Goal: Task Accomplishment & Management: Use online tool/utility

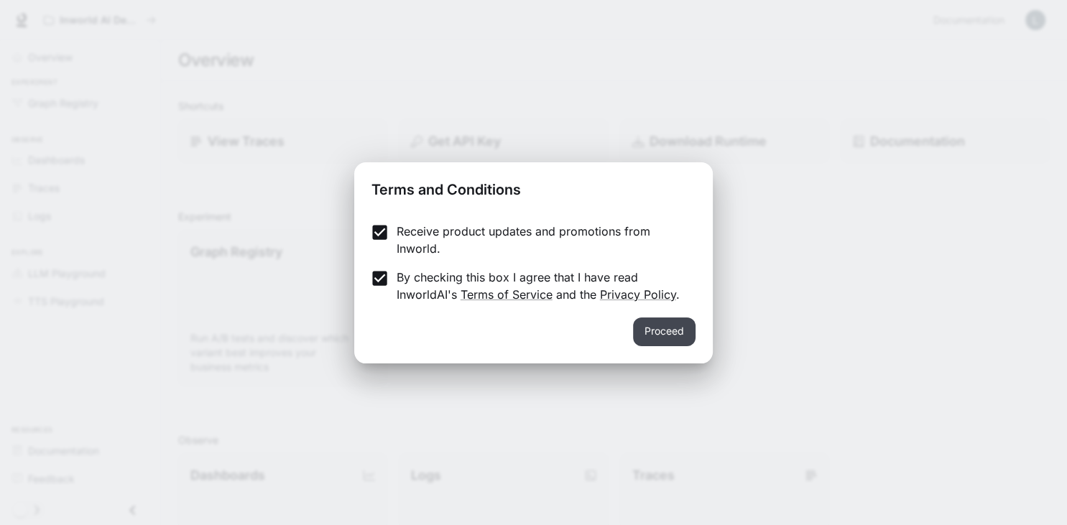
click at [647, 321] on button "Proceed" at bounding box center [664, 332] width 63 height 29
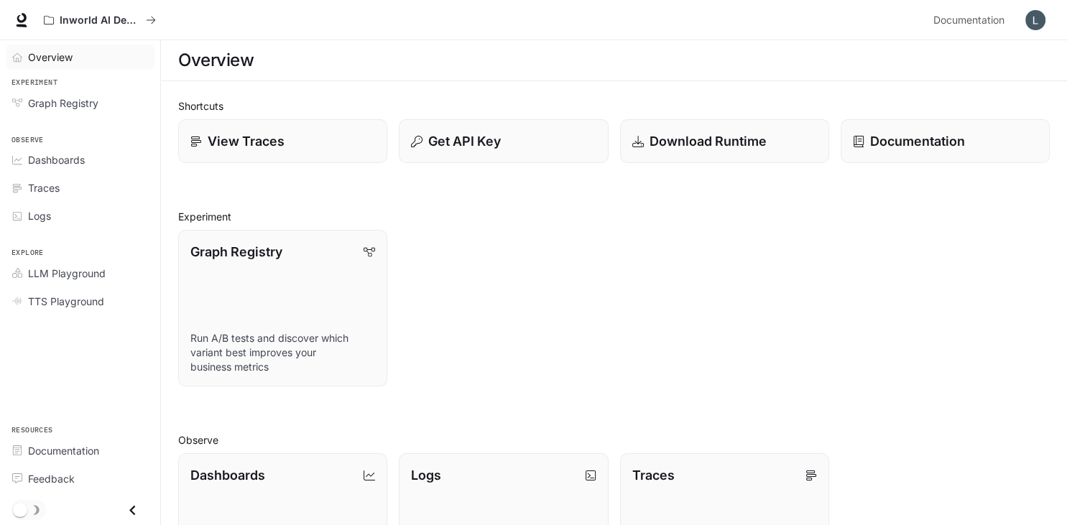
click at [94, 52] on div "Overview" at bounding box center [88, 57] width 120 height 15
click at [88, 151] on link "Dashboards" at bounding box center [80, 159] width 149 height 25
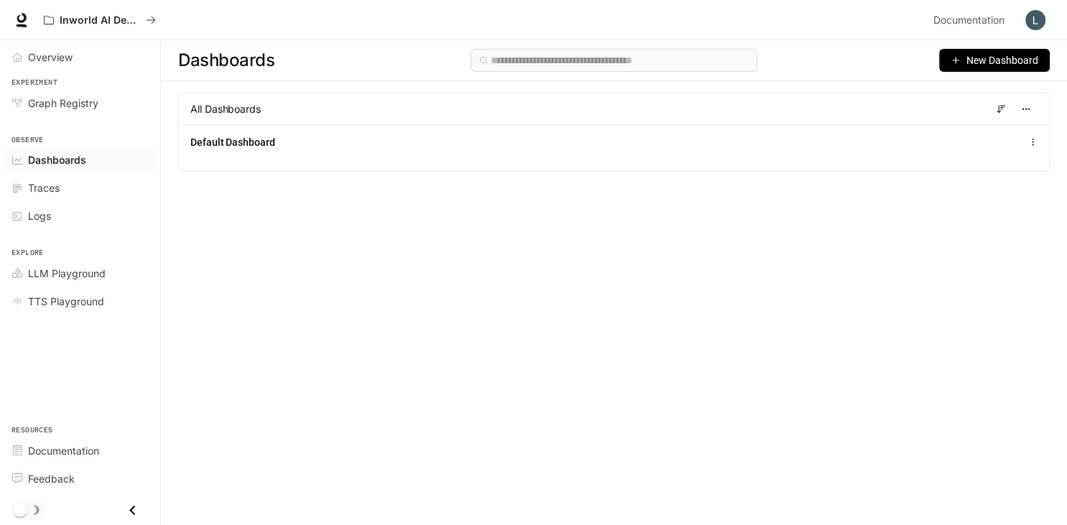
click at [967, 62] on button "New Dashboard" at bounding box center [994, 60] width 111 height 23
click at [75, 53] on div "Overview" at bounding box center [88, 57] width 120 height 15
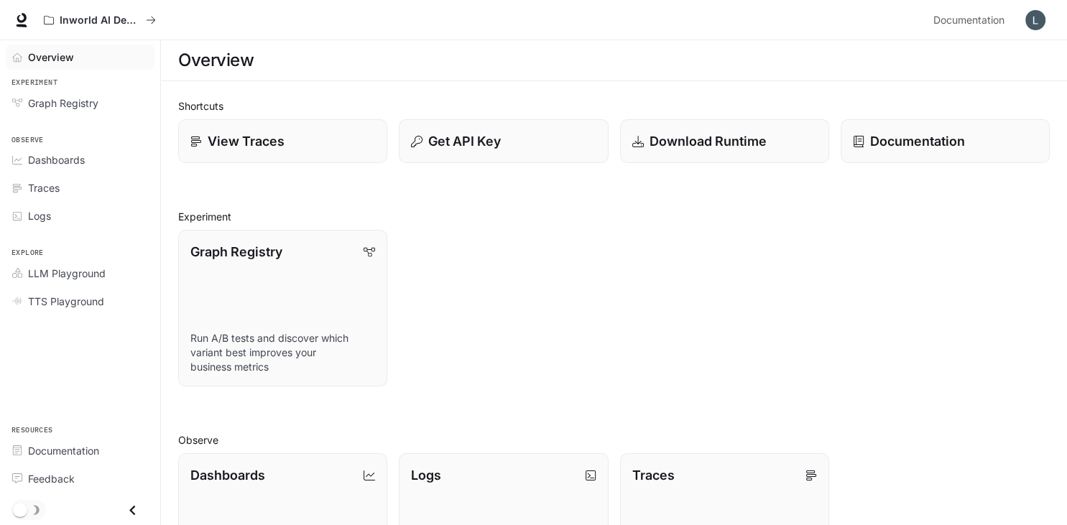
click at [596, 213] on h2 "Experiment" at bounding box center [614, 216] width 872 height 15
click at [151, 28] on button "Inworld AI Demos" at bounding box center [99, 20] width 125 height 29
click at [79, 162] on span "Dashboards" at bounding box center [56, 159] width 57 height 15
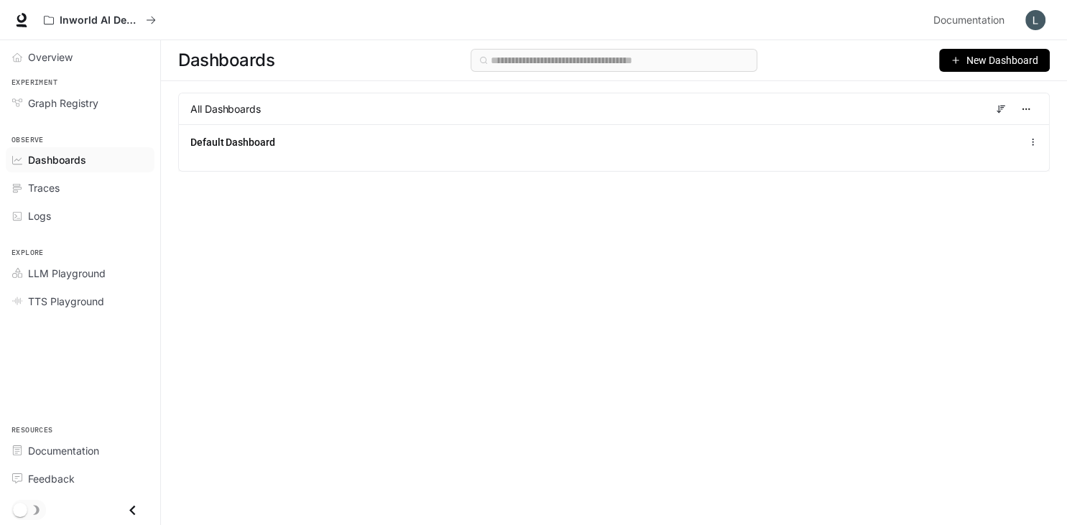
click at [986, 65] on span "New Dashboard" at bounding box center [1003, 60] width 72 height 16
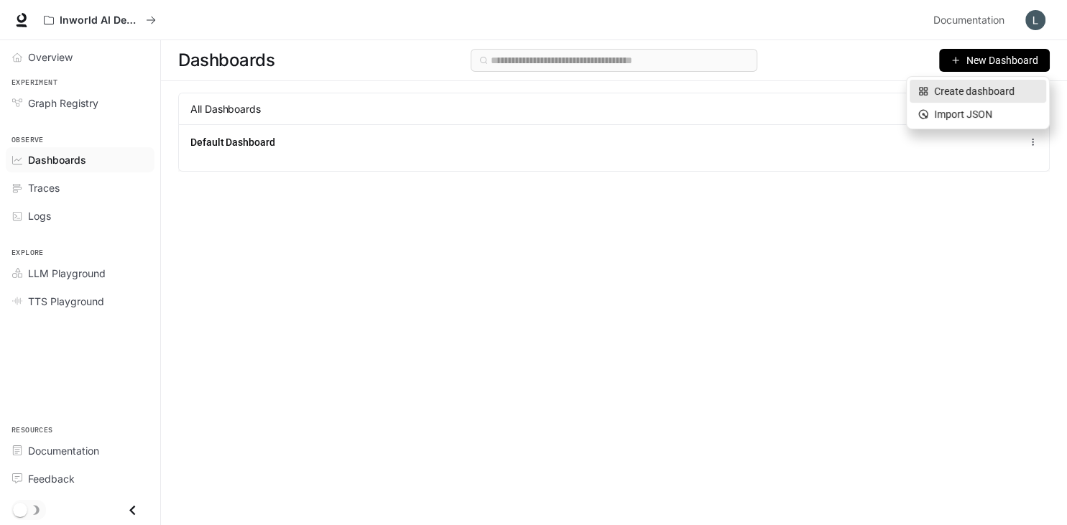
click at [956, 96] on div "Create dashboard" at bounding box center [977, 91] width 119 height 16
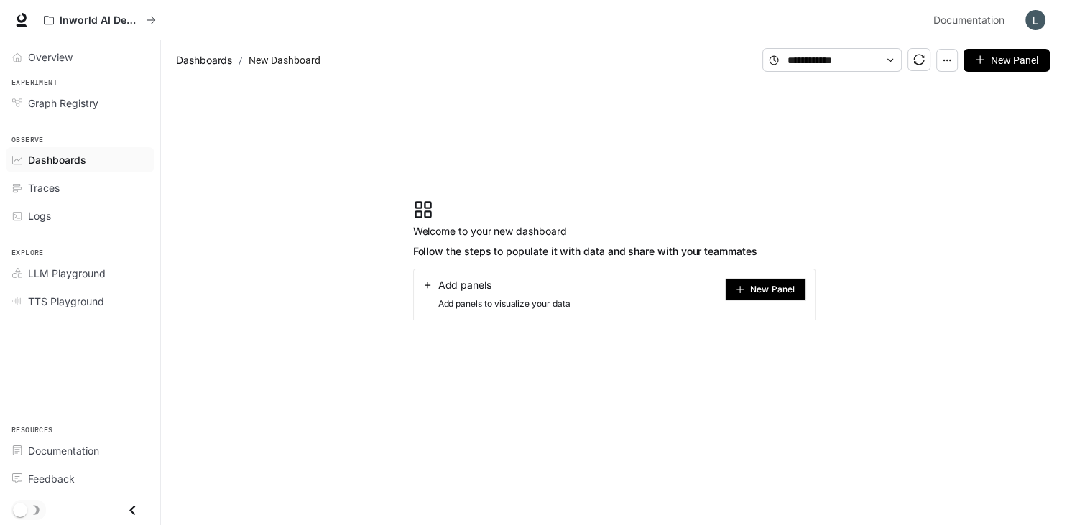
click at [764, 297] on button "New Panel" at bounding box center [765, 289] width 81 height 23
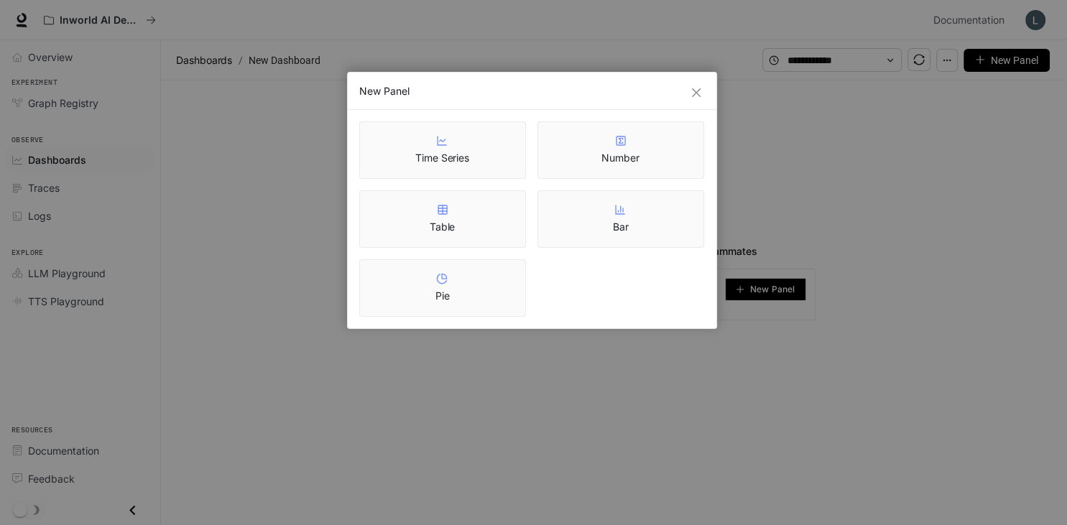
click at [494, 162] on div "Time Series" at bounding box center [442, 149] width 167 height 57
